Goal: Register for event/course

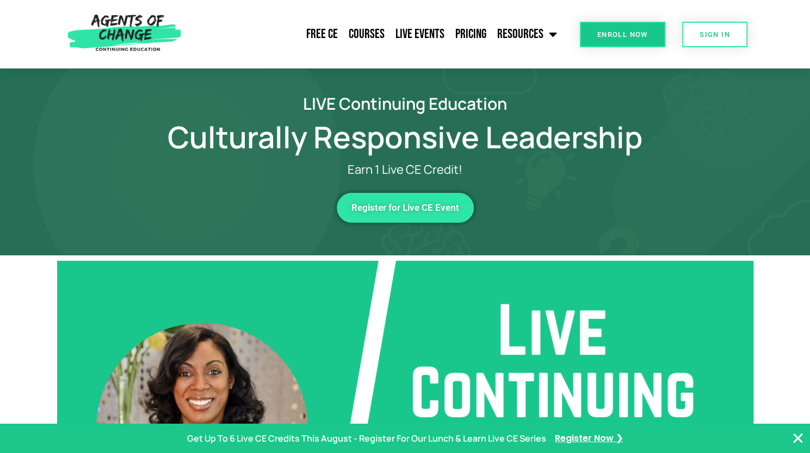
click at [377, 205] on span "Register for Live CE Event" at bounding box center [405, 207] width 108 height 9
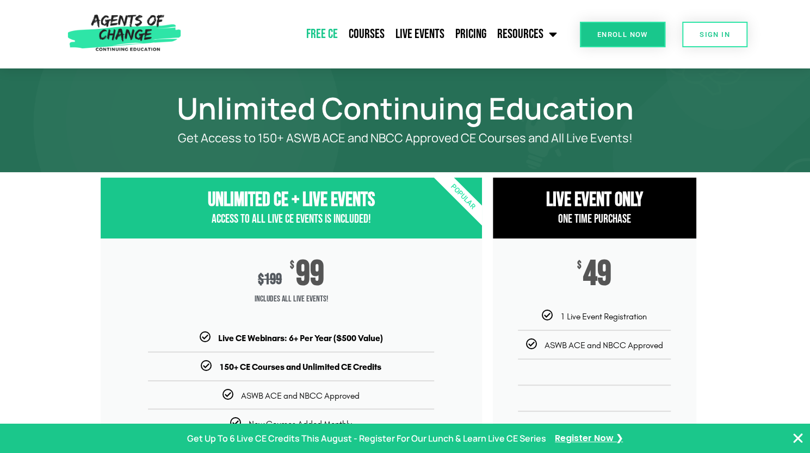
click at [328, 32] on link "Free CE" at bounding box center [322, 34] width 42 height 27
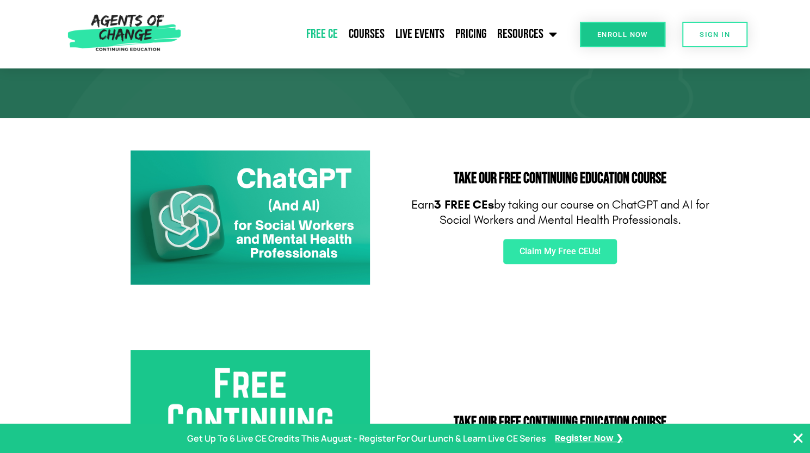
scroll to position [112, 0]
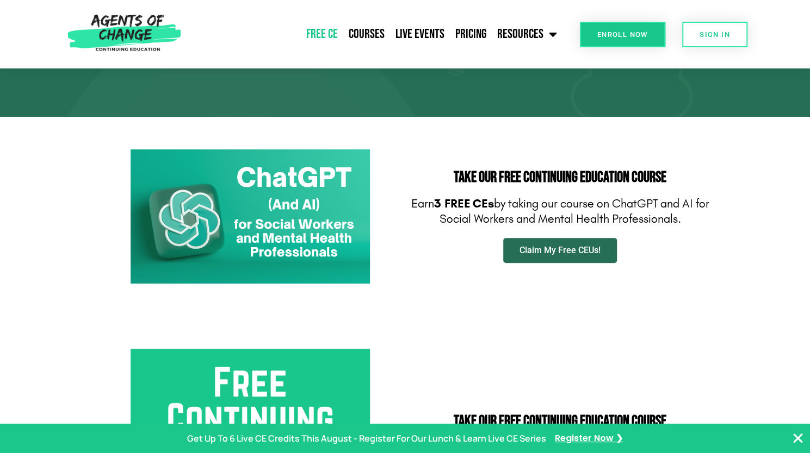
click at [572, 250] on span "Claim My Free CEUs!" at bounding box center [559, 250] width 81 height 9
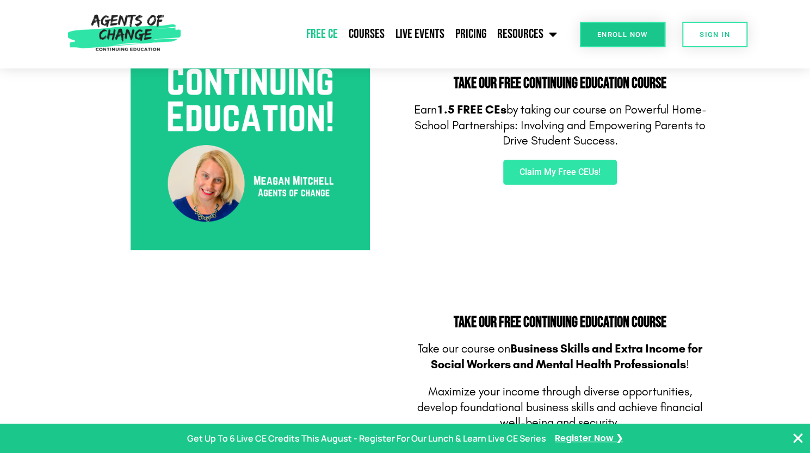
scroll to position [447, 0]
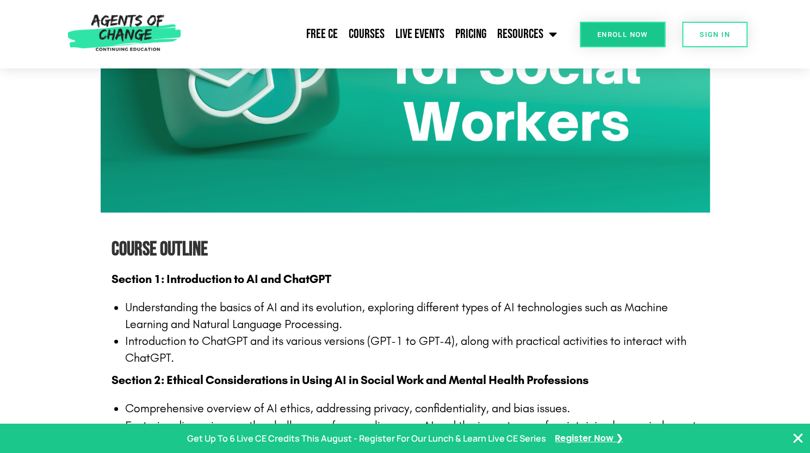
scroll to position [788, 0]
